Goal: Task Accomplishment & Management: Use online tool/utility

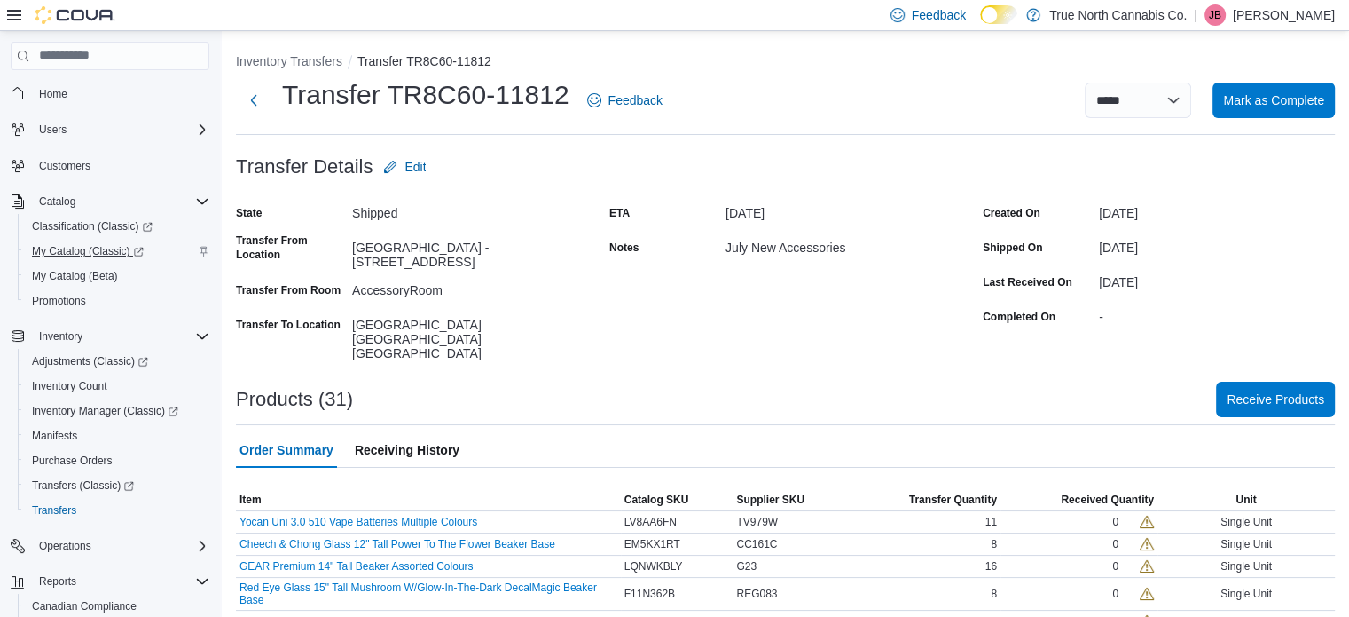
scroll to position [153, 0]
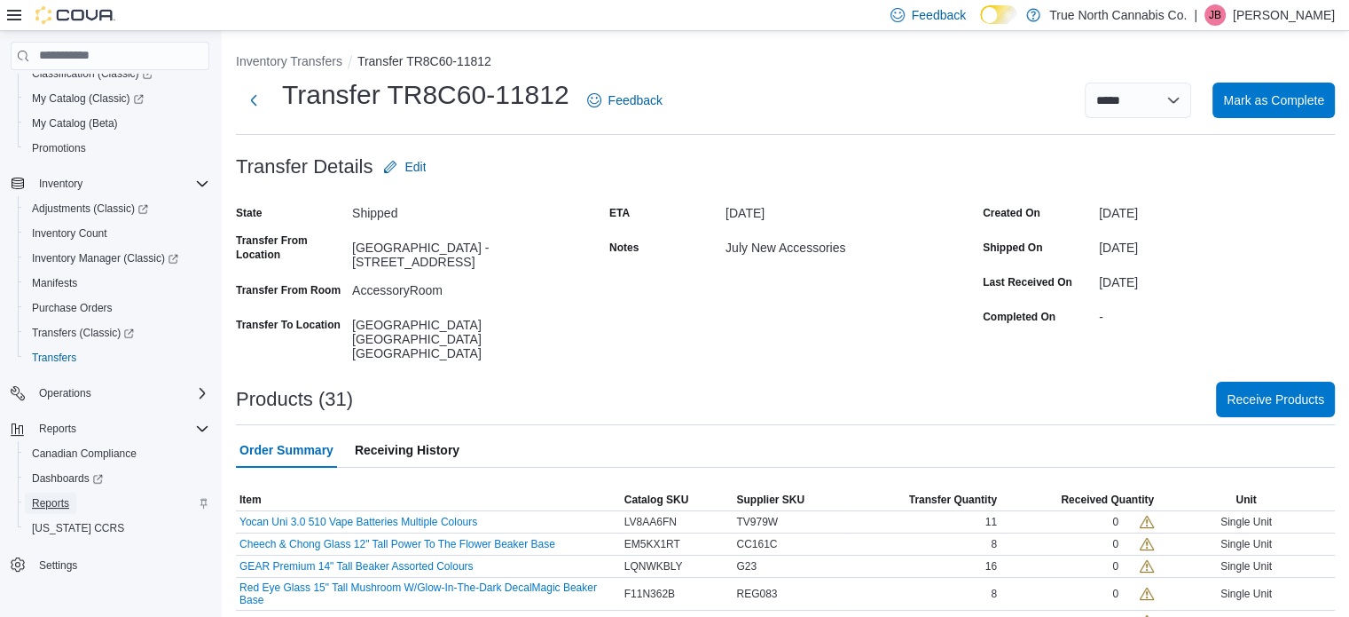
click at [53, 503] on span "Reports" at bounding box center [50, 503] width 37 height 14
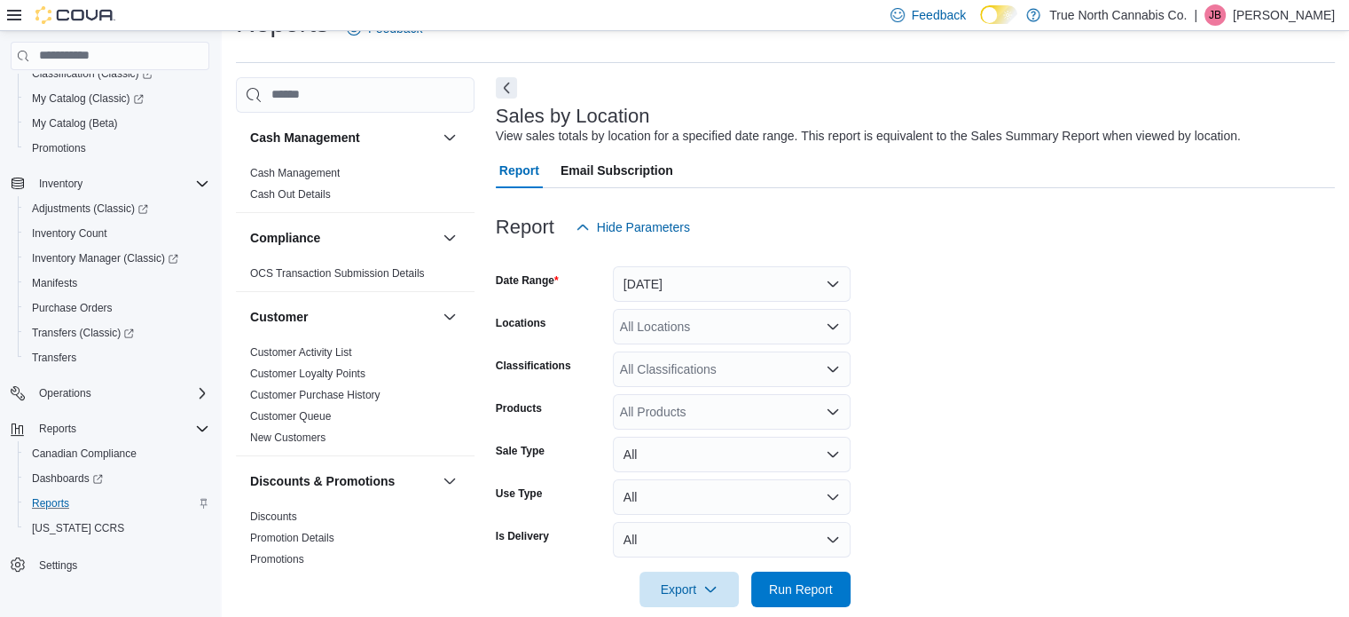
scroll to position [41, 0]
click at [734, 283] on button "Yesterday" at bounding box center [732, 282] width 238 height 35
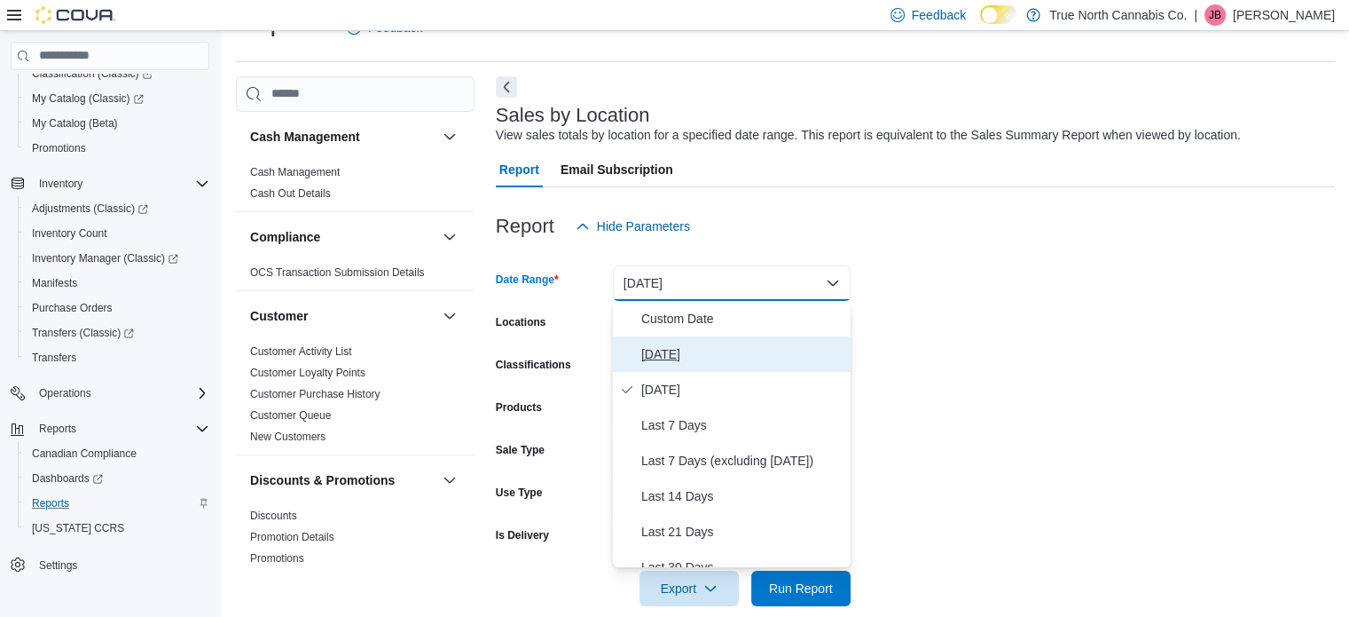
click at [637, 362] on button "Today" at bounding box center [732, 353] width 238 height 35
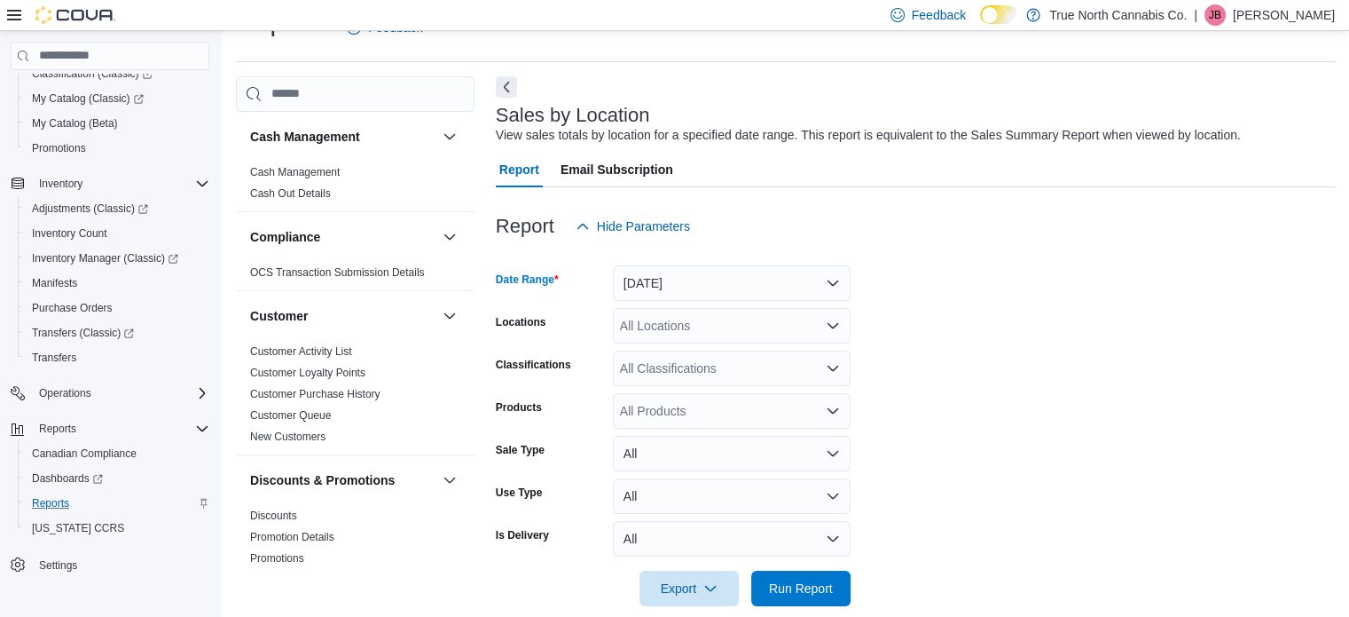
click at [667, 328] on div "All Locations" at bounding box center [732, 325] width 238 height 35
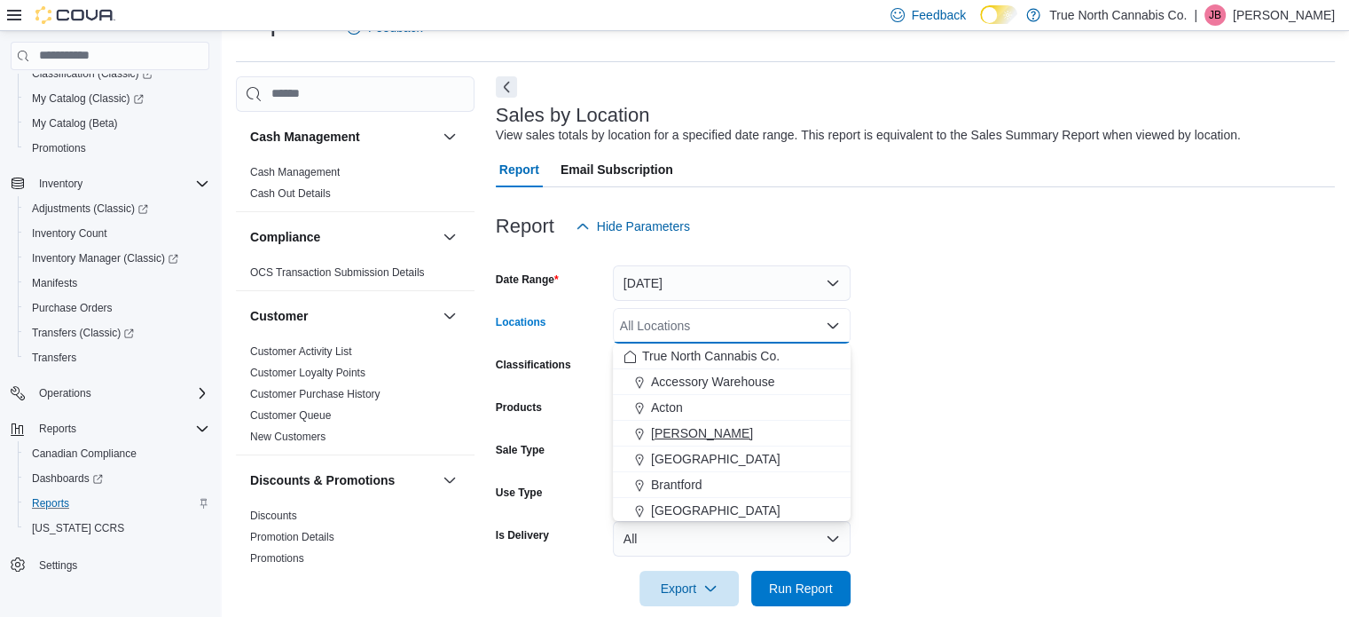
click at [664, 432] on span "Aylmer" at bounding box center [702, 433] width 102 height 18
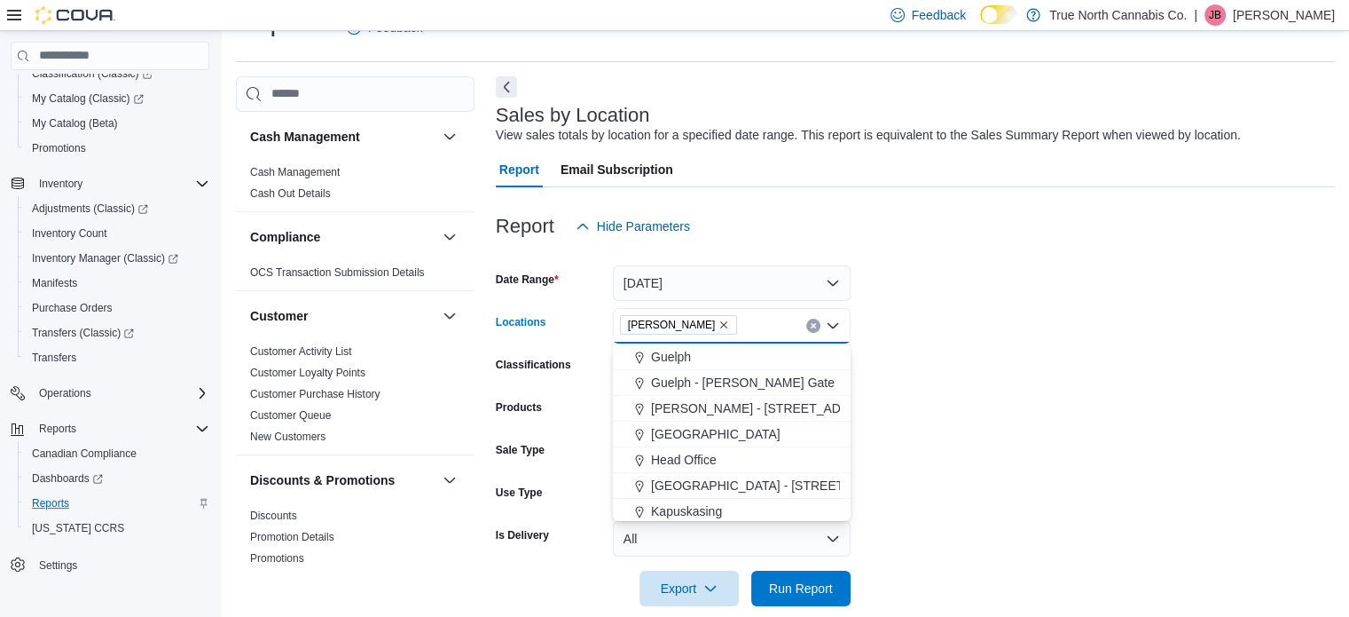
scroll to position [444, 0]
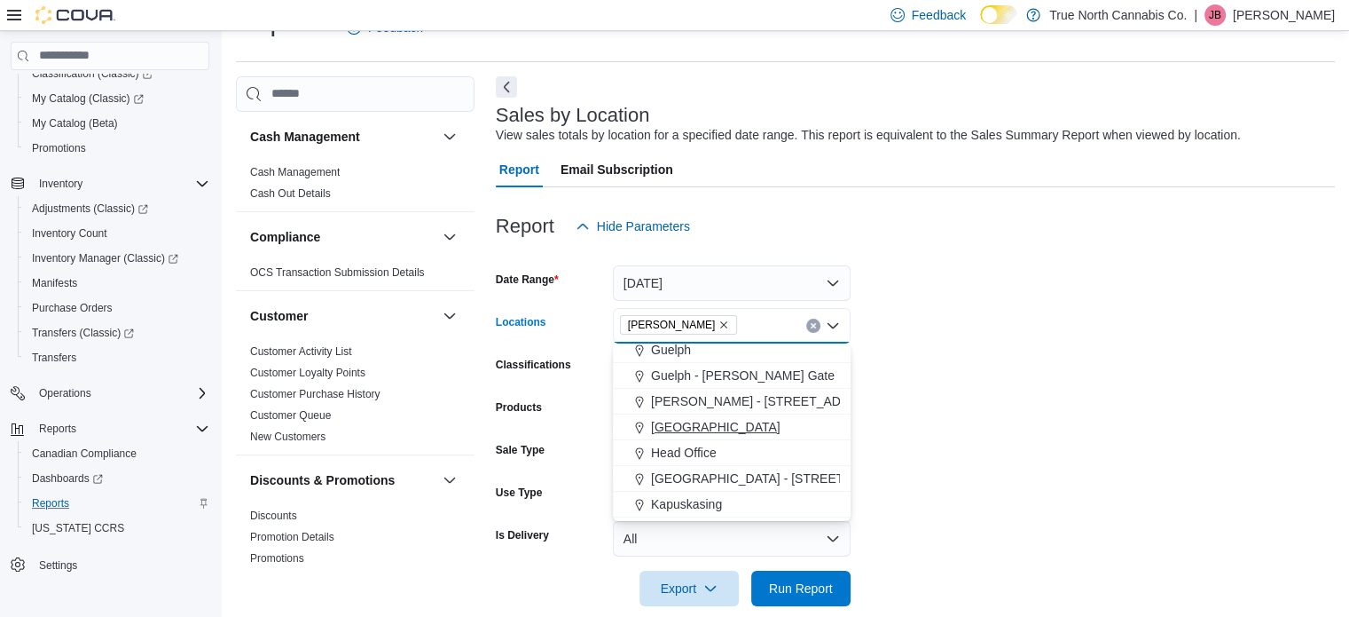
click at [667, 421] on span "Hanover" at bounding box center [716, 427] width 130 height 18
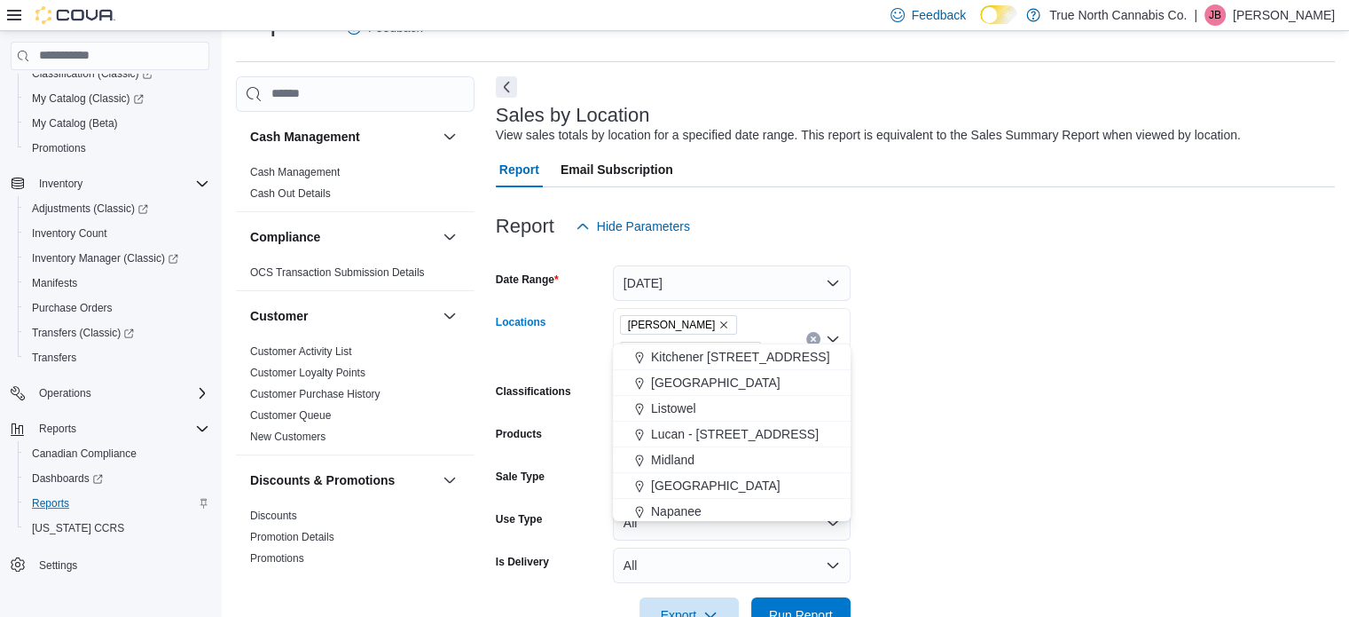
scroll to position [621, 0]
click at [669, 404] on span "Listowel" at bounding box center [673, 404] width 45 height 18
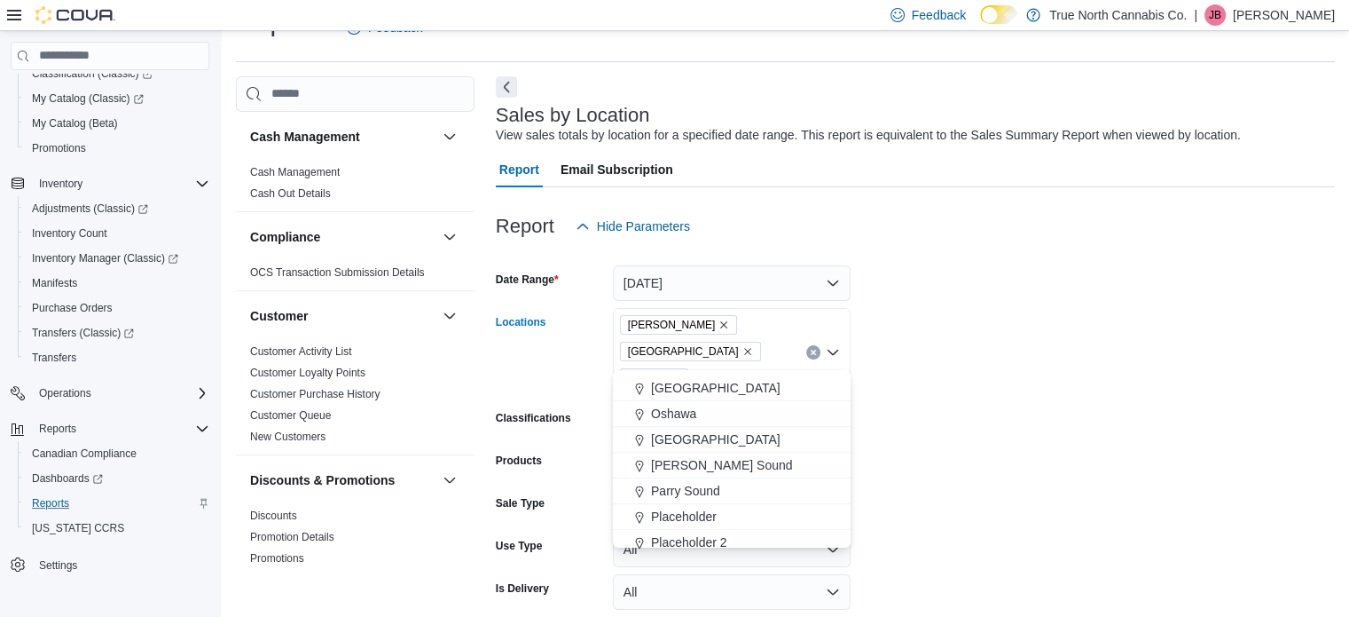
scroll to position [887, 0]
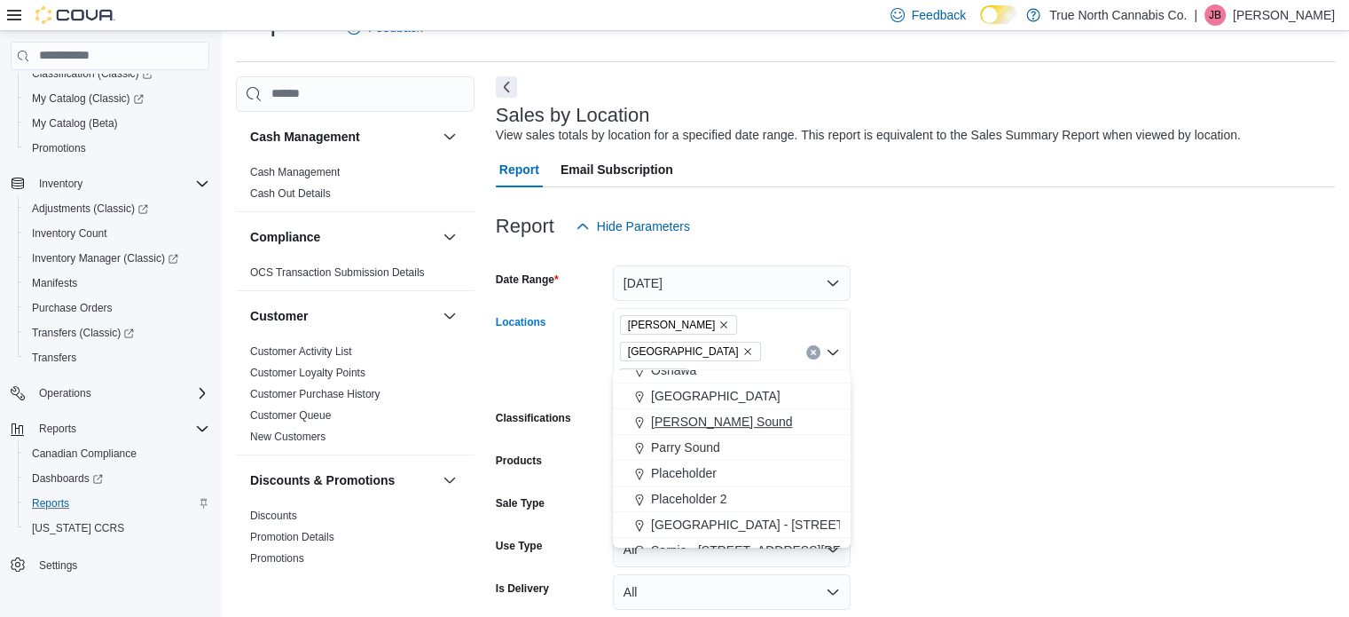
click at [675, 416] on span "Owen Sound" at bounding box center [722, 422] width 142 height 18
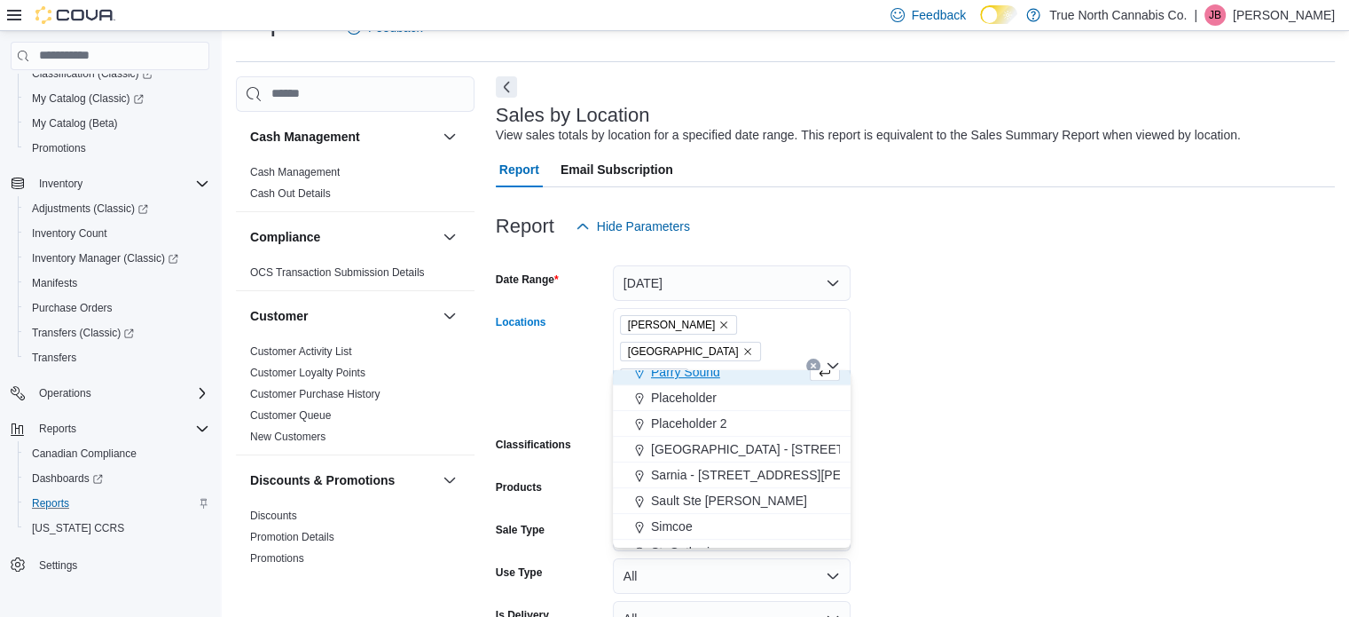
scroll to position [976, 0]
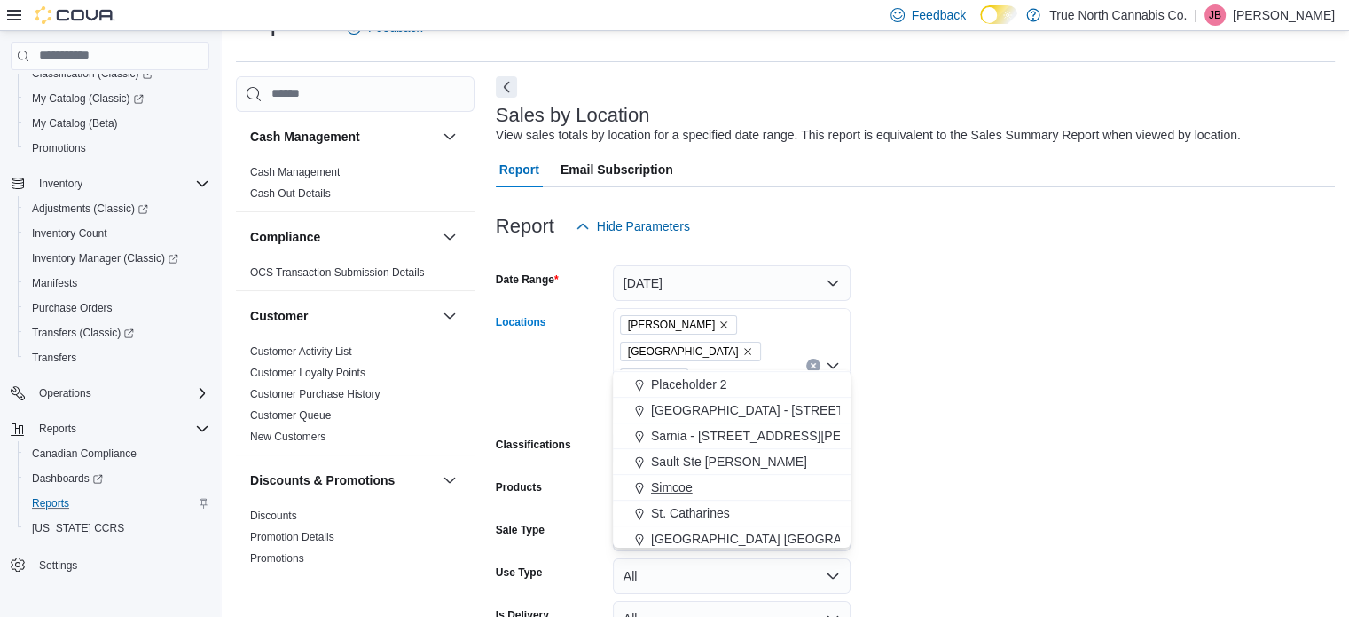
click at [673, 482] on span "Simcoe" at bounding box center [672, 487] width 42 height 18
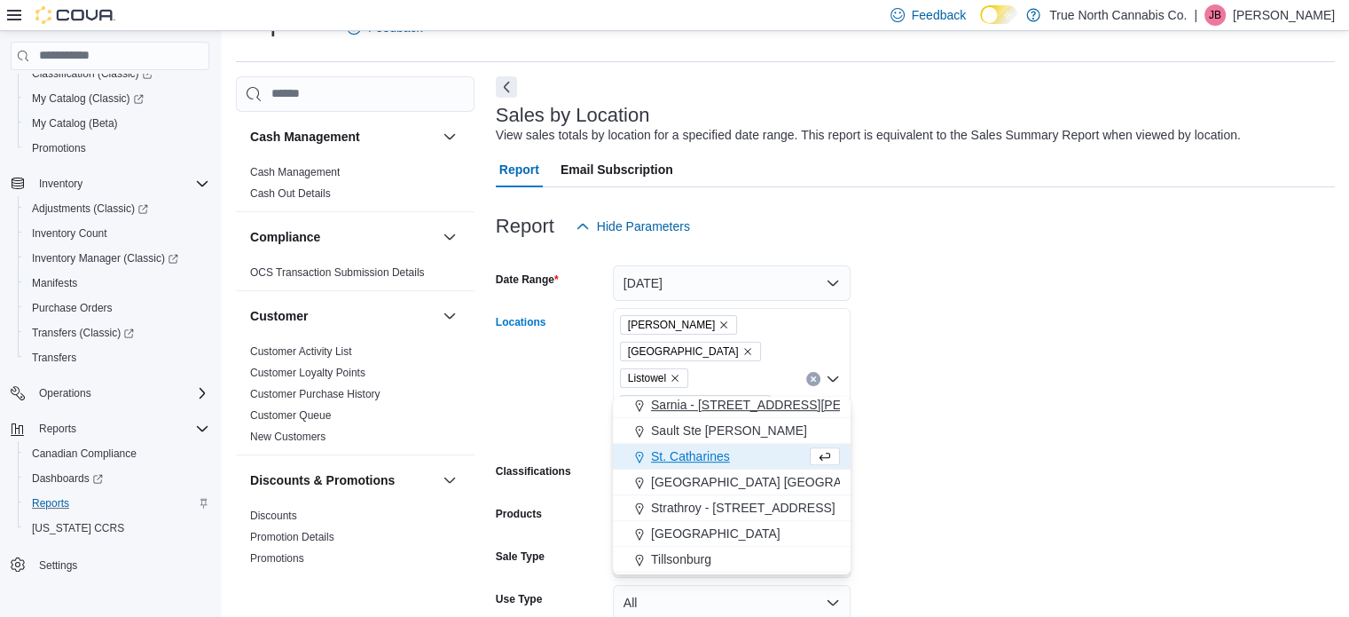
scroll to position [1065, 0]
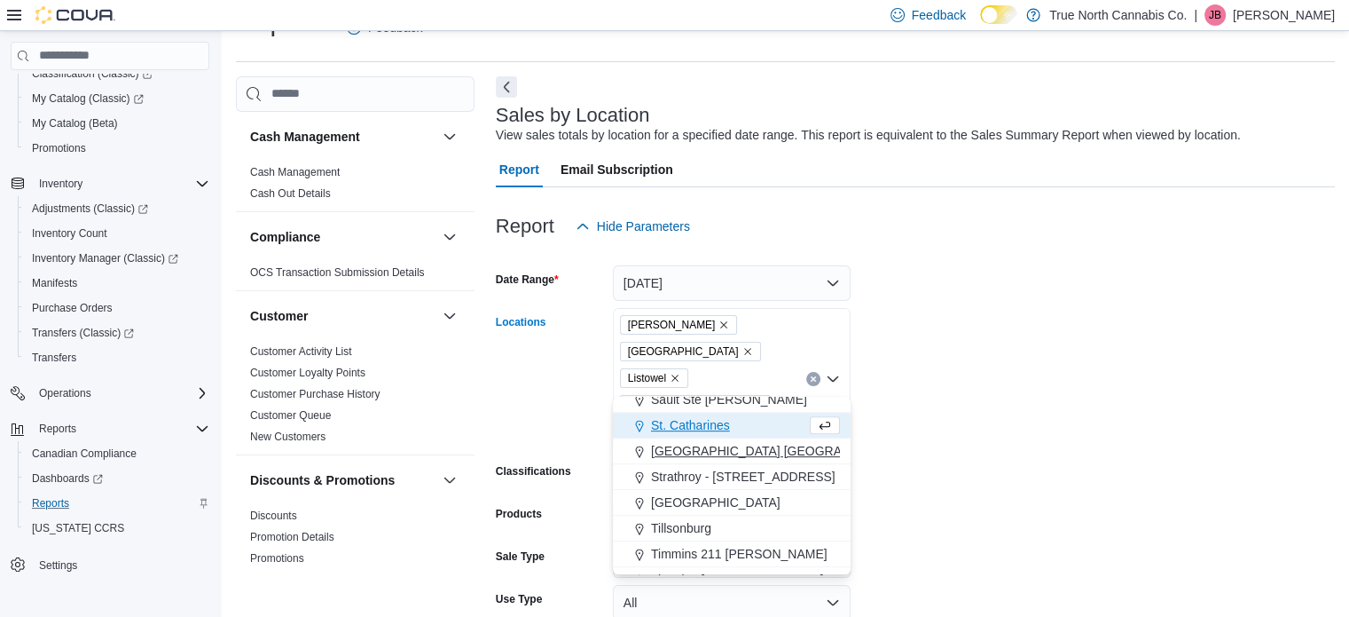
click at [675, 452] on span "Stratford Ontario St" at bounding box center [848, 451] width 395 height 18
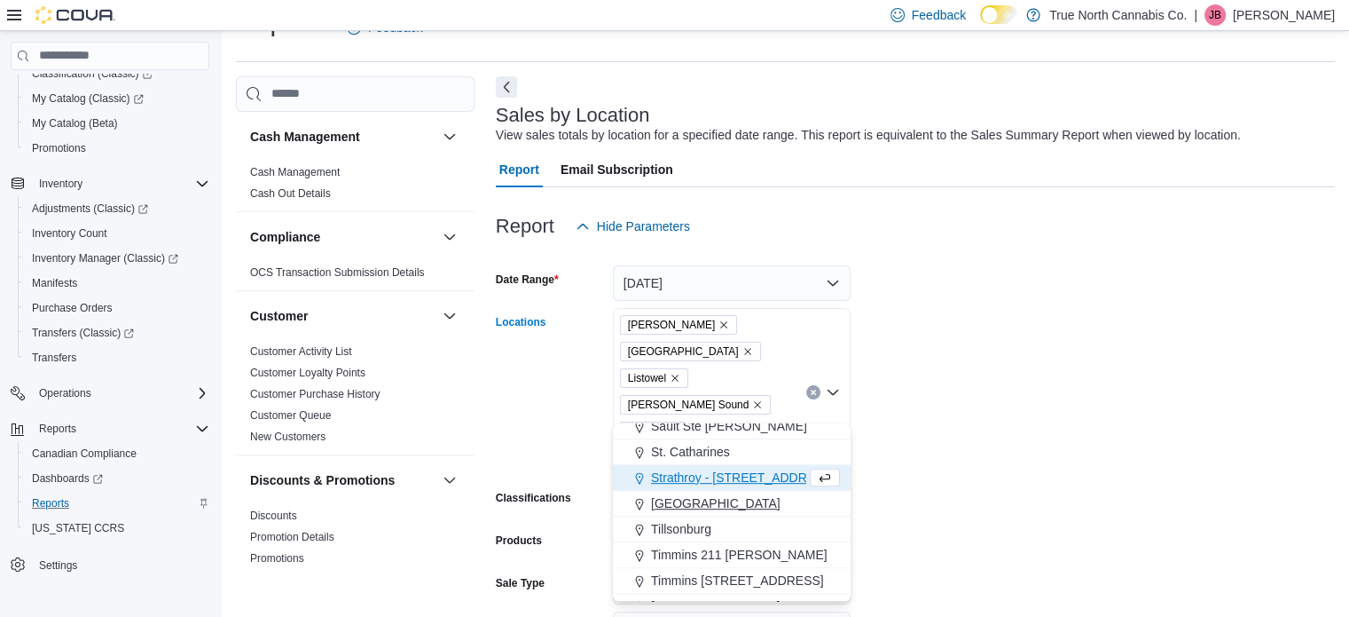
click at [671, 526] on span "Tillsonburg" at bounding box center [681, 529] width 60 height 18
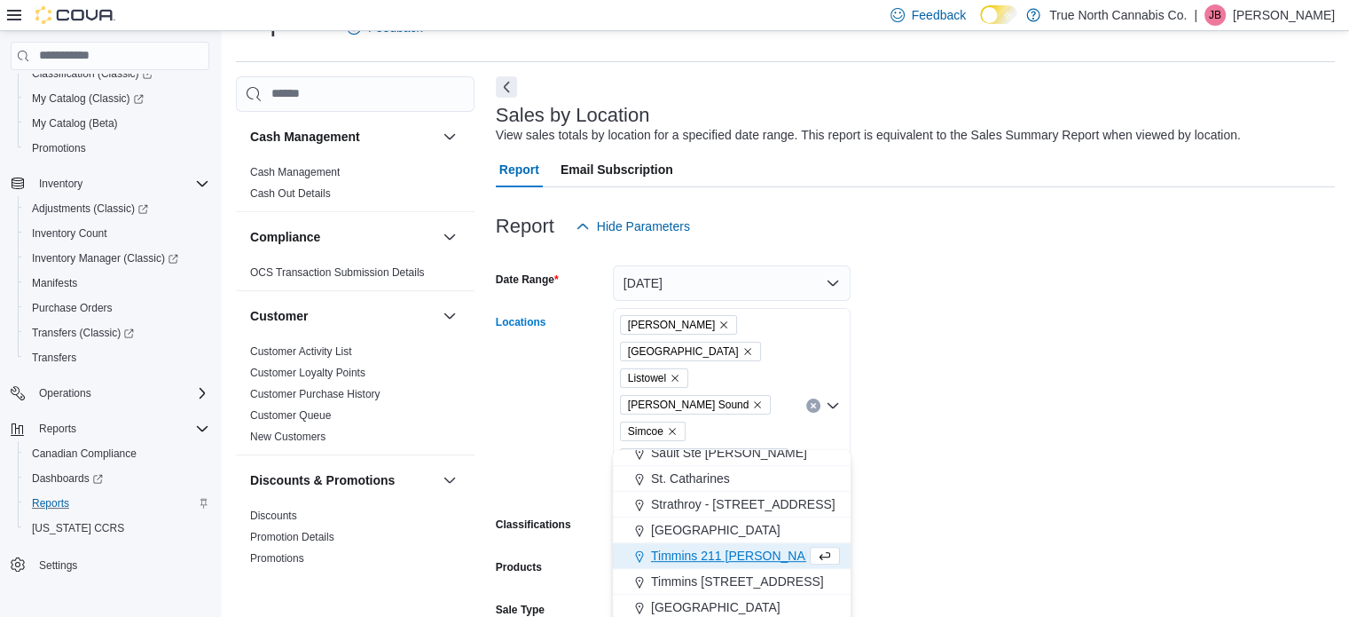
click at [1087, 362] on form "Date Range Today Locations Aylmer Hanover Listowel Owen Sound Simcoe Stratford …" at bounding box center [915, 505] width 839 height 522
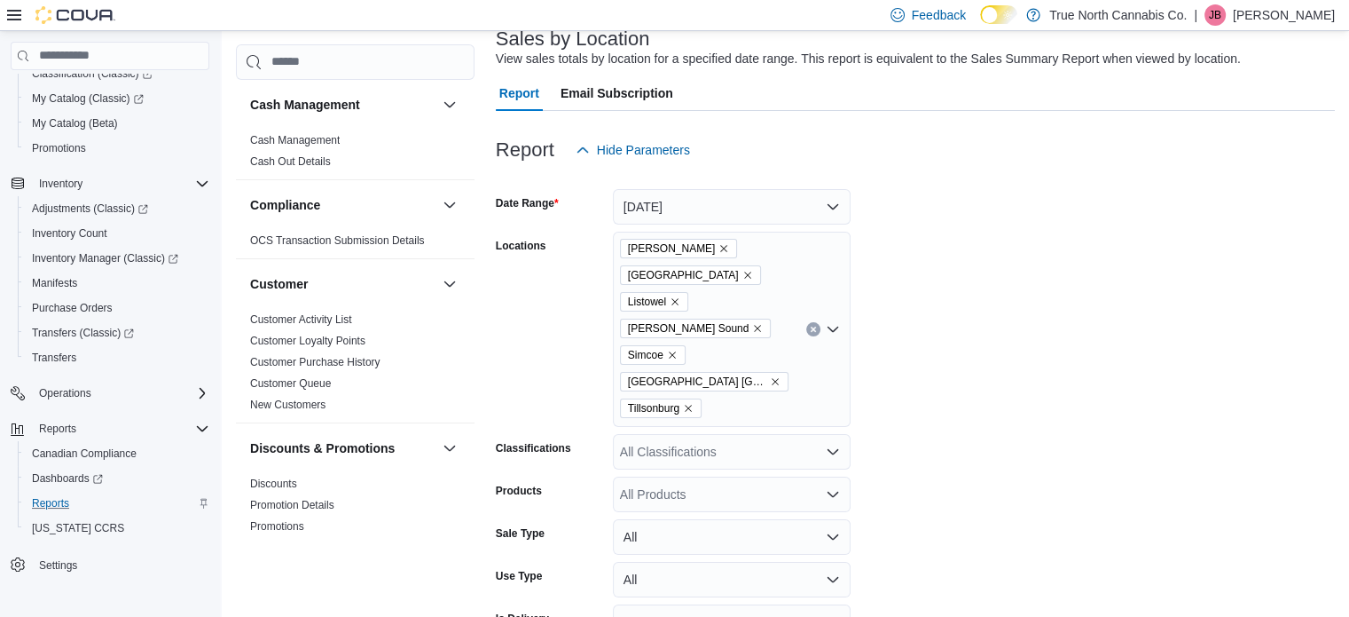
scroll to position [171, 0]
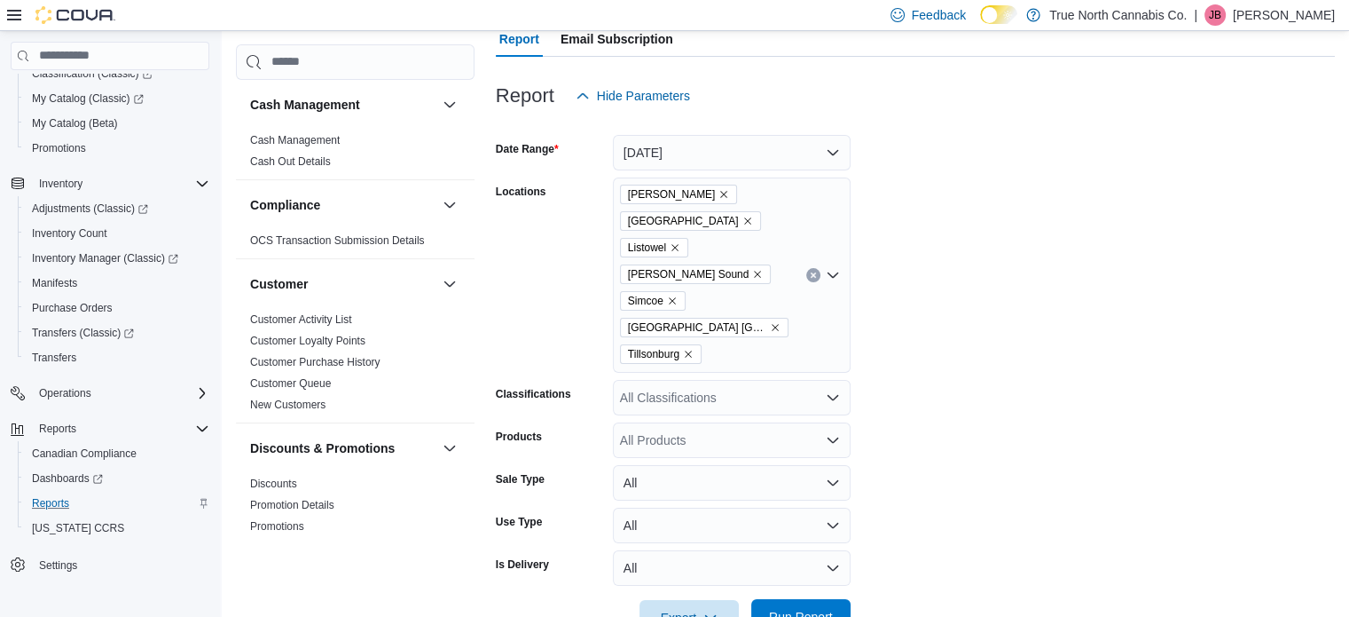
click at [779, 608] on span "Run Report" at bounding box center [801, 617] width 64 height 18
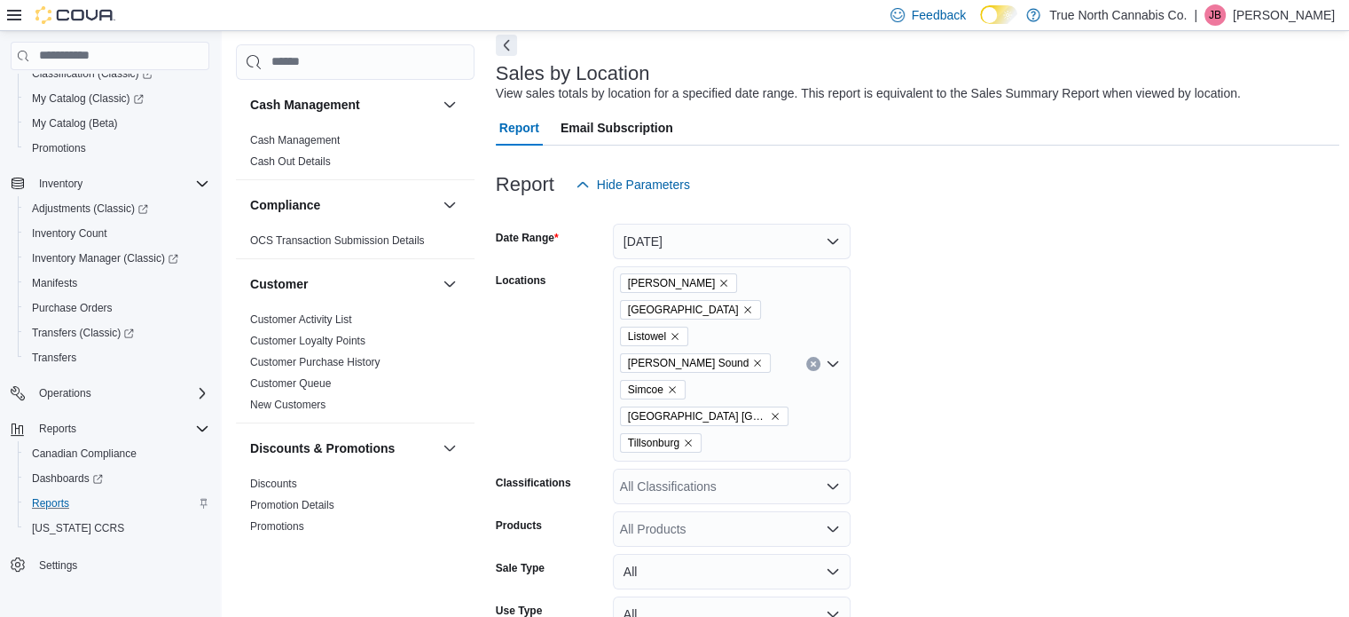
click at [1277, 15] on p "[PERSON_NAME]" at bounding box center [1284, 14] width 102 height 21
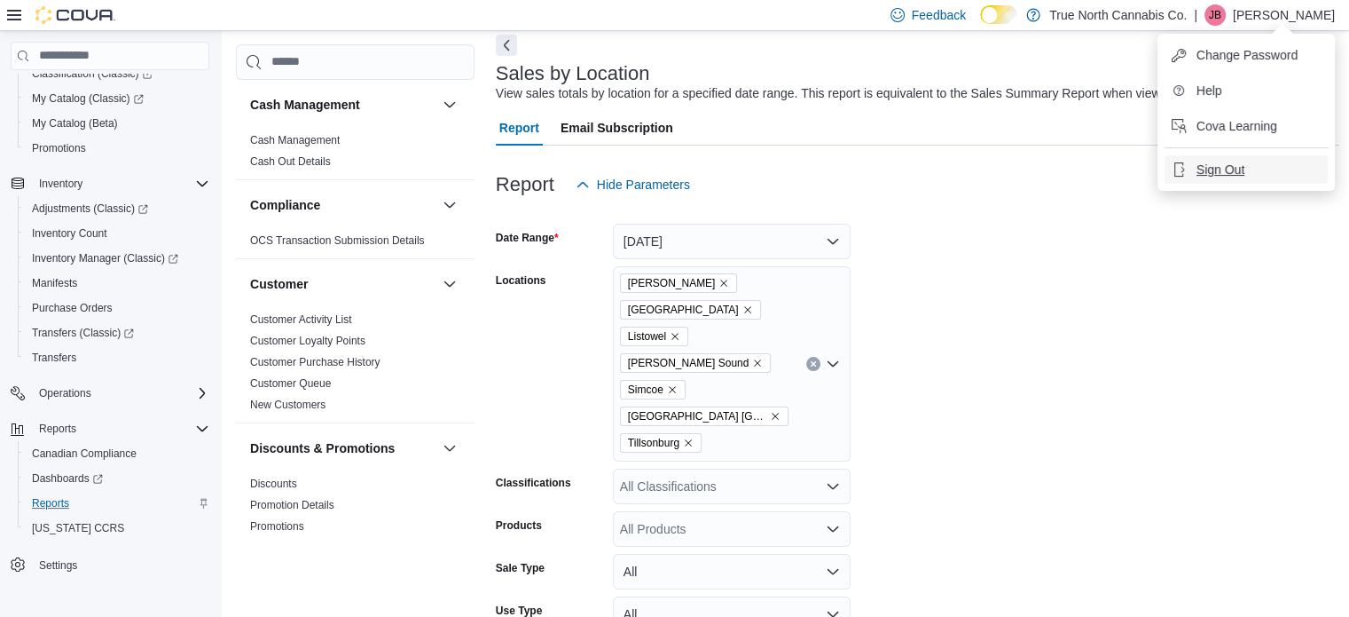
click at [1228, 177] on span "Sign Out" at bounding box center [1221, 170] width 48 height 18
